Goal: Task Accomplishment & Management: Complete application form

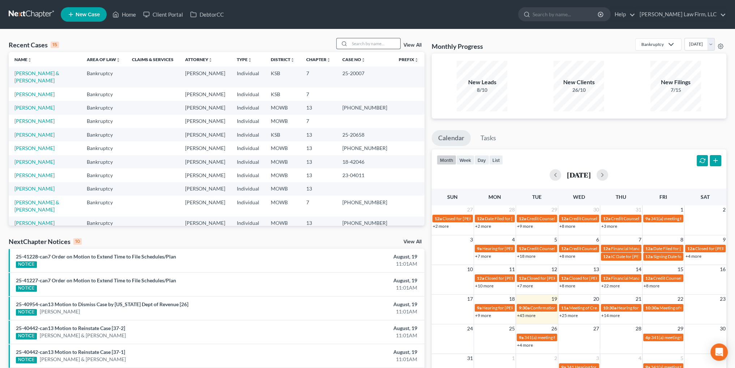
click at [379, 42] on input "search" at bounding box center [375, 43] width 51 height 10
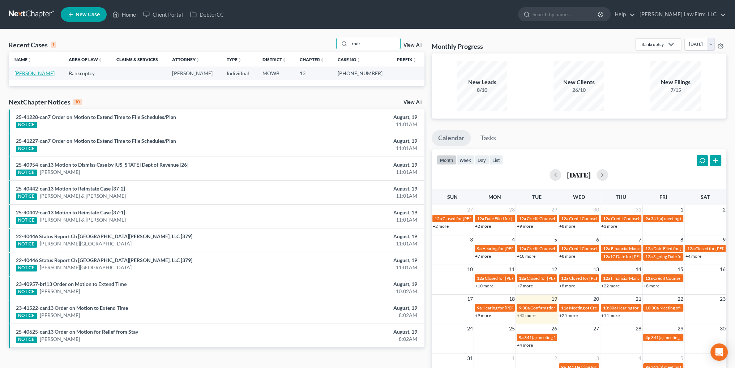
type input "rodri"
click at [42, 74] on link "[PERSON_NAME]" at bounding box center [34, 73] width 40 height 6
select select "4"
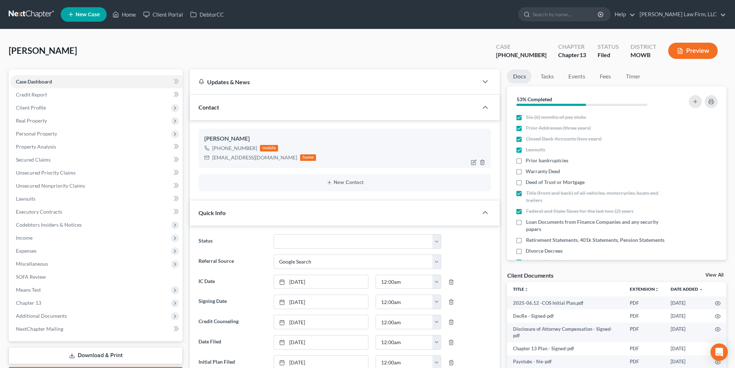
scroll to position [1610, 0]
drag, startPoint x: 259, startPoint y: 158, endPoint x: 213, endPoint y: 158, distance: 46.7
click at [213, 158] on div "[EMAIL_ADDRESS][DOMAIN_NAME] home" at bounding box center [260, 157] width 112 height 9
copy div "[EMAIL_ADDRESS][DOMAIN_NAME]"
click at [132, 15] on link "Home" at bounding box center [124, 14] width 31 height 13
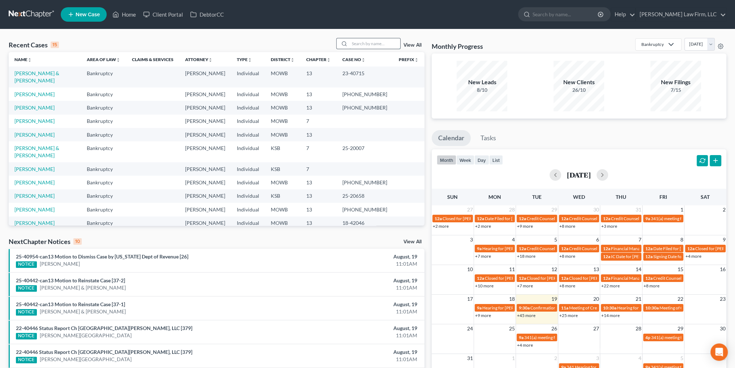
click at [370, 45] on input "search" at bounding box center [375, 43] width 51 height 10
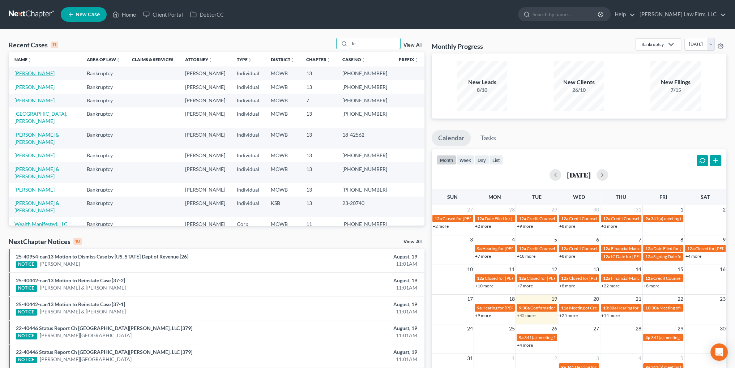
type input "fe"
click at [39, 73] on link "[PERSON_NAME]" at bounding box center [34, 73] width 40 height 6
select select "6"
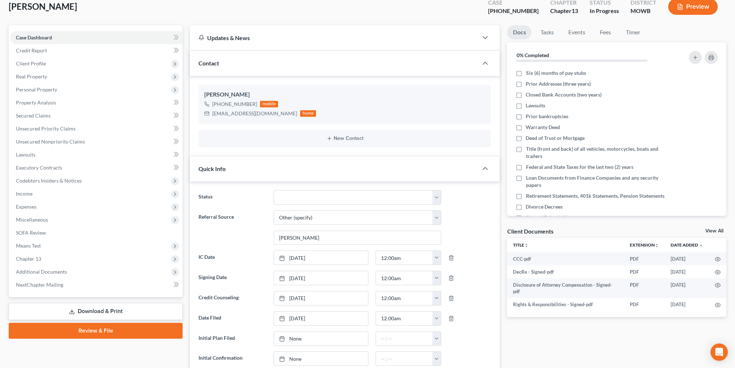
scroll to position [36, 0]
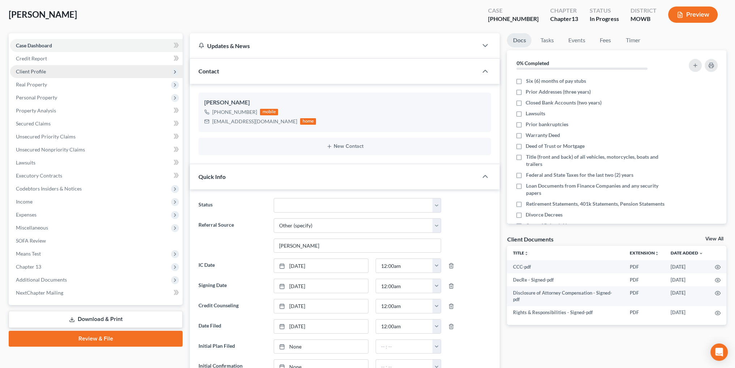
click at [32, 67] on span "Client Profile" at bounding box center [96, 71] width 173 height 13
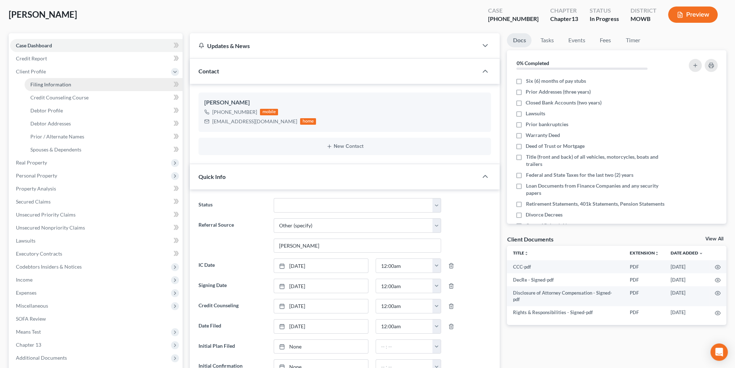
click at [58, 85] on span "Filing Information" at bounding box center [50, 84] width 41 height 6
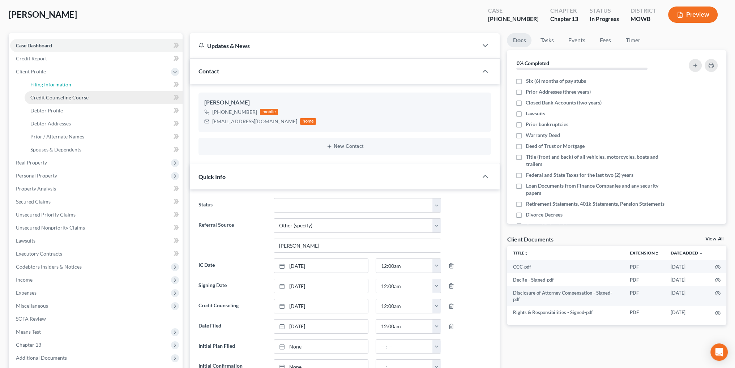
select select "1"
select select "0"
select select "3"
select select "46"
select select "6"
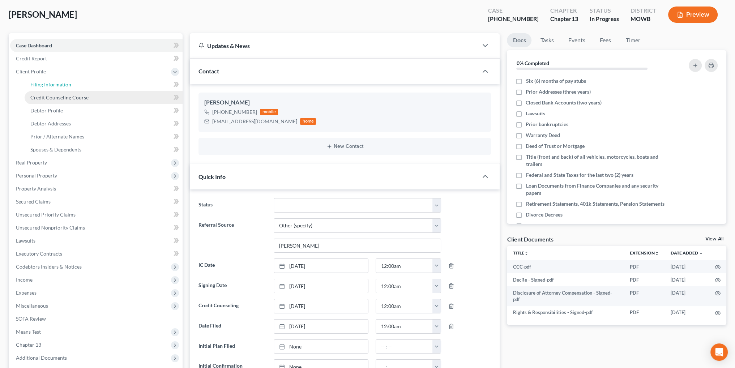
select select "26"
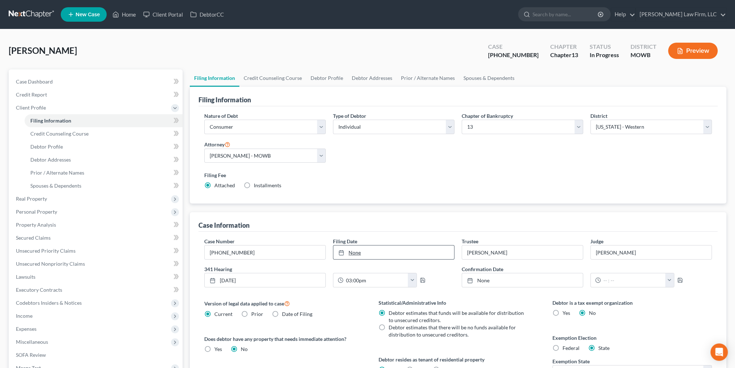
type input "[DATE]"
click at [356, 252] on link "None" at bounding box center [393, 253] width 121 height 14
click at [423, 281] on polyline "button" at bounding box center [422, 282] width 3 height 2
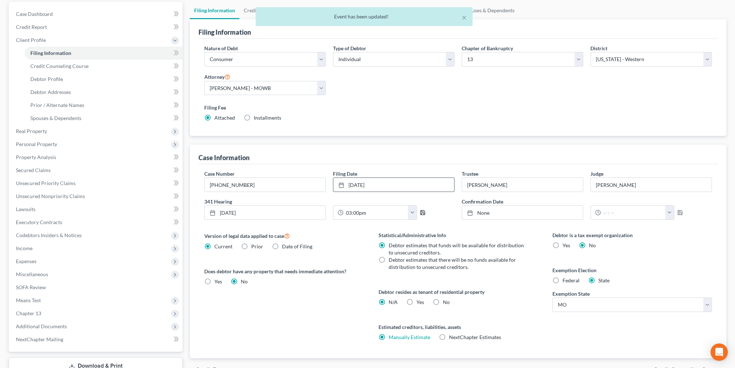
scroll to position [108, 0]
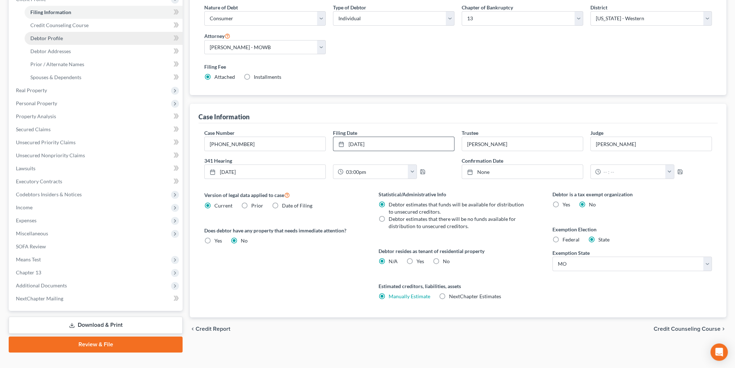
click at [55, 38] on span "Debtor Profile" at bounding box center [46, 38] width 33 height 6
select select "0"
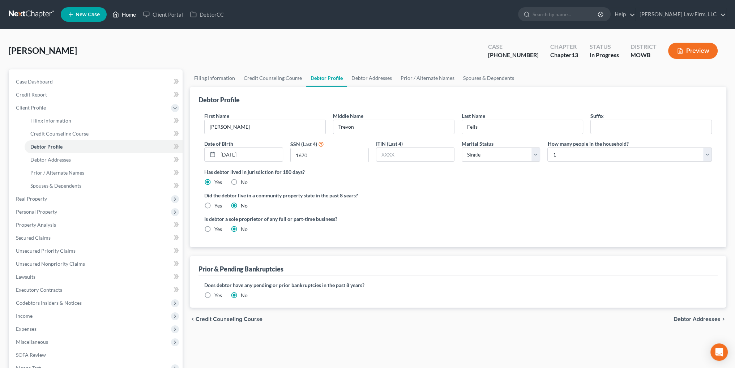
click at [129, 15] on link "Home" at bounding box center [124, 14] width 31 height 13
